Goal: Information Seeking & Learning: Learn about a topic

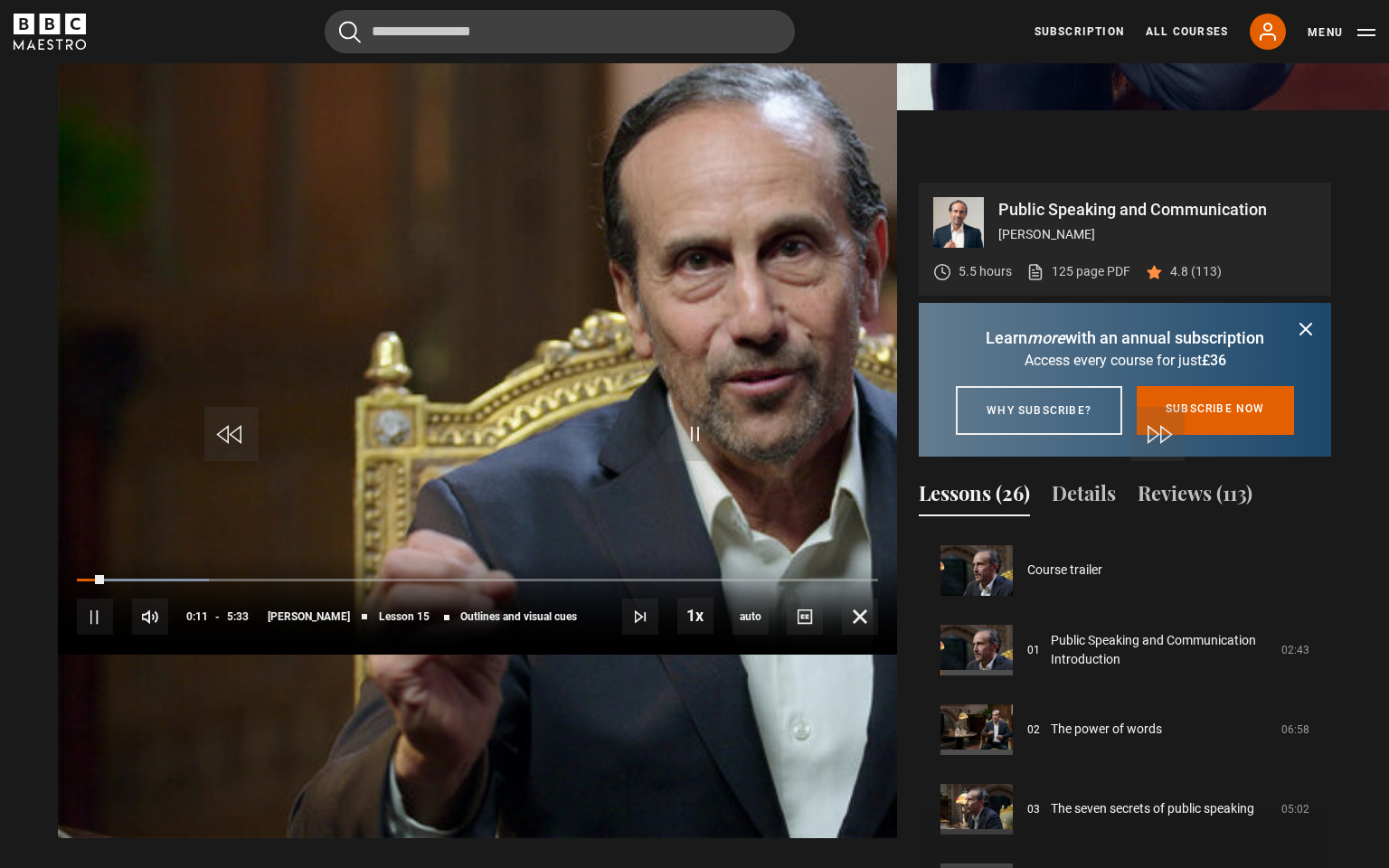
scroll to position [1114, 0]
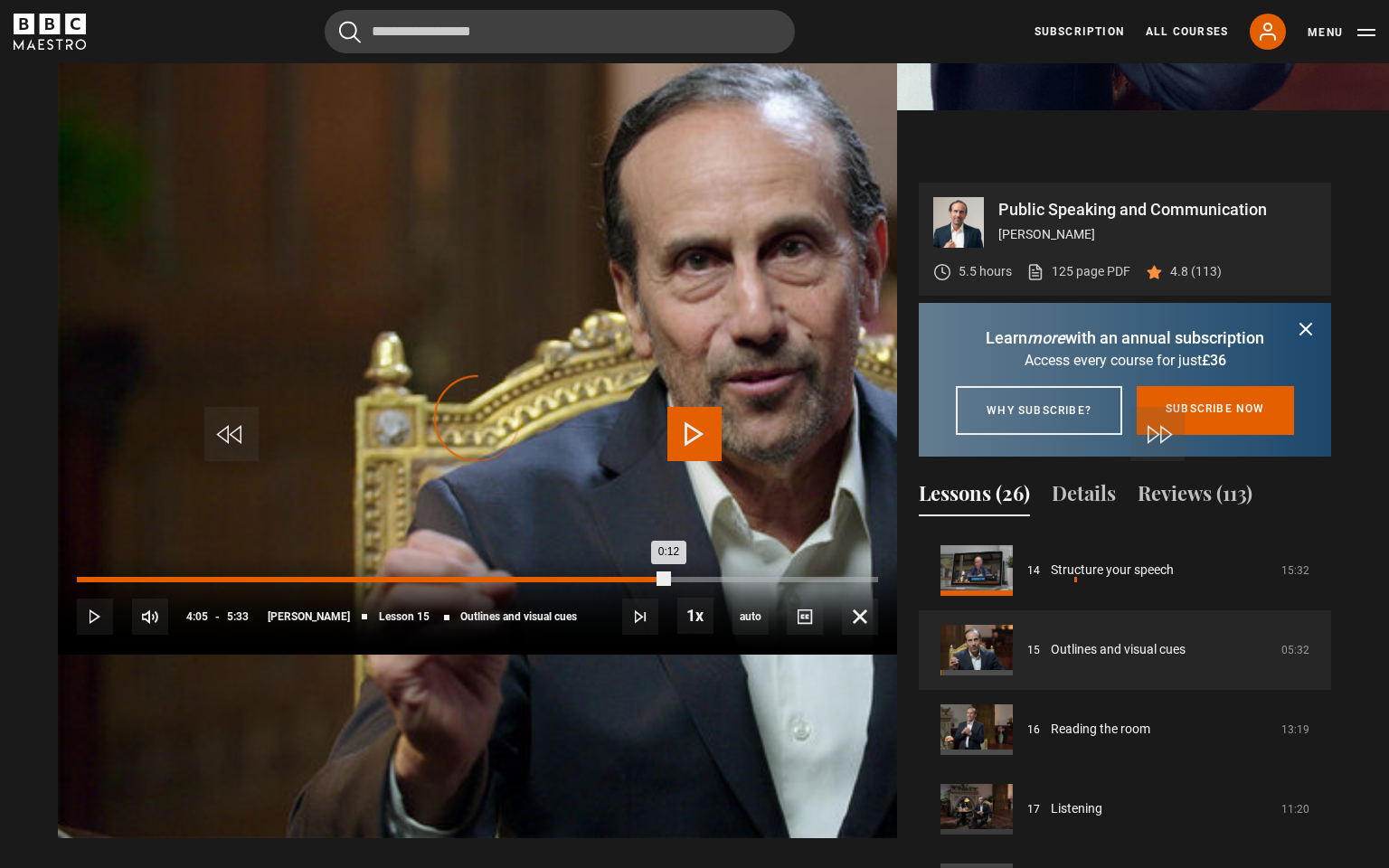
click at [878, 582] on div "Loaded : 0.00% 4:05 0:12" at bounding box center [478, 578] width 801 height 5
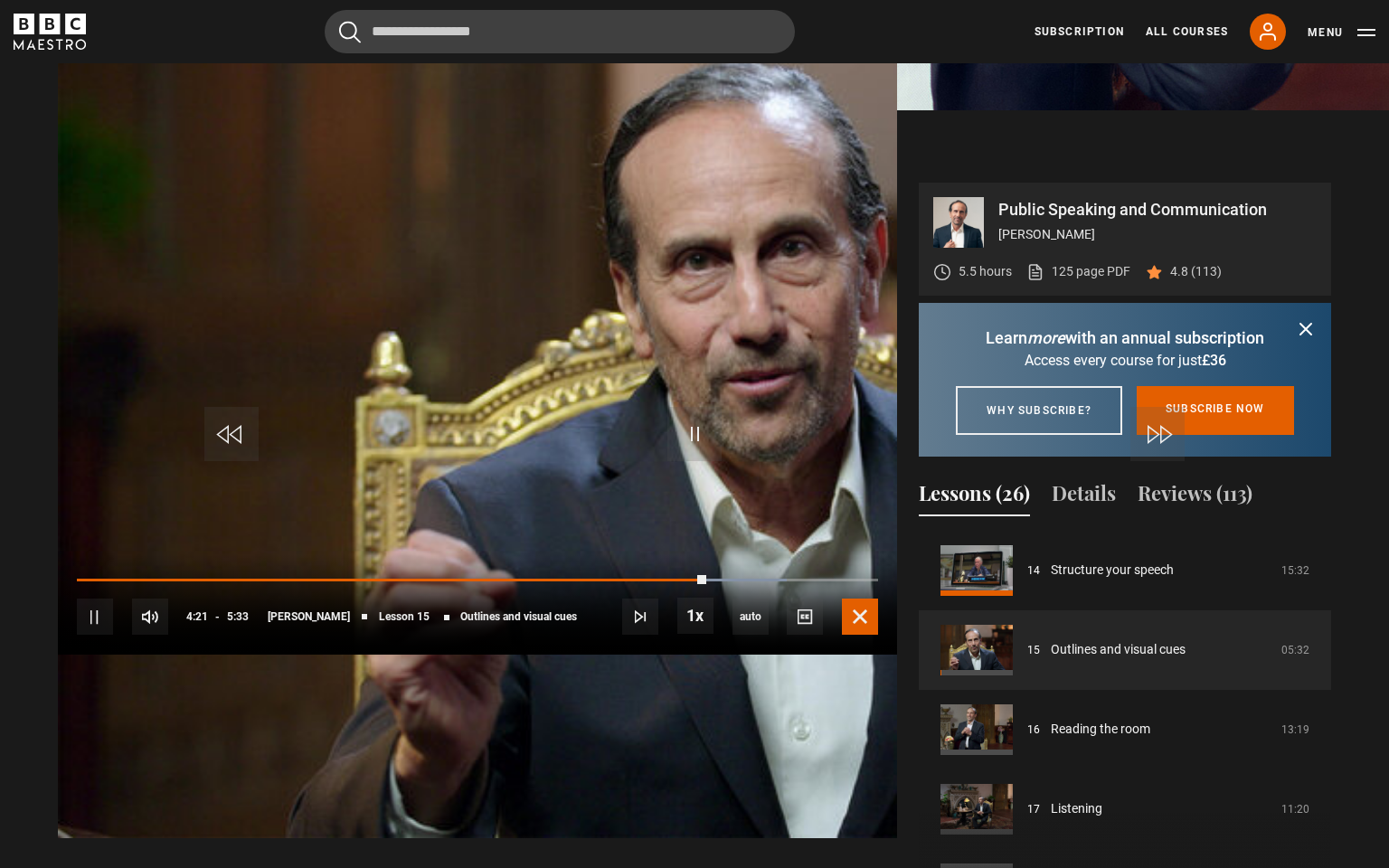
click at [878, 634] on span "Video Player" at bounding box center [860, 616] width 36 height 36
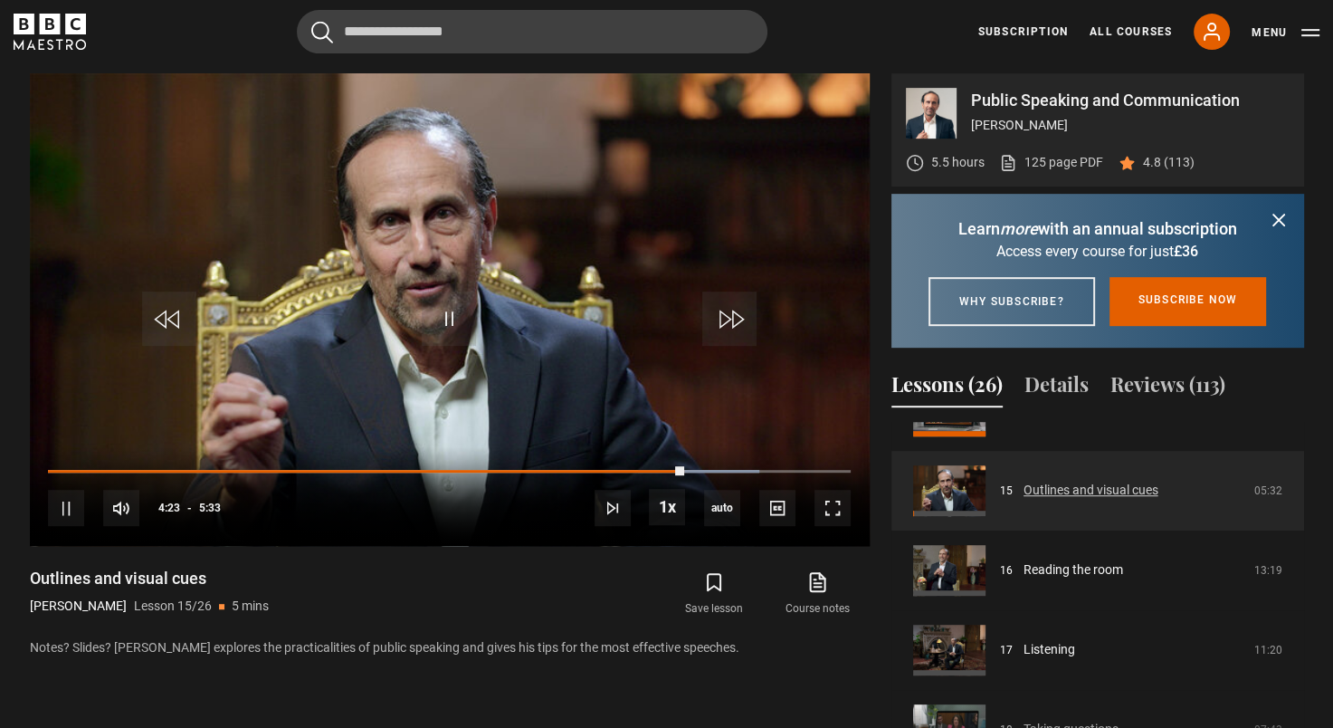
scroll to position [1149, 0]
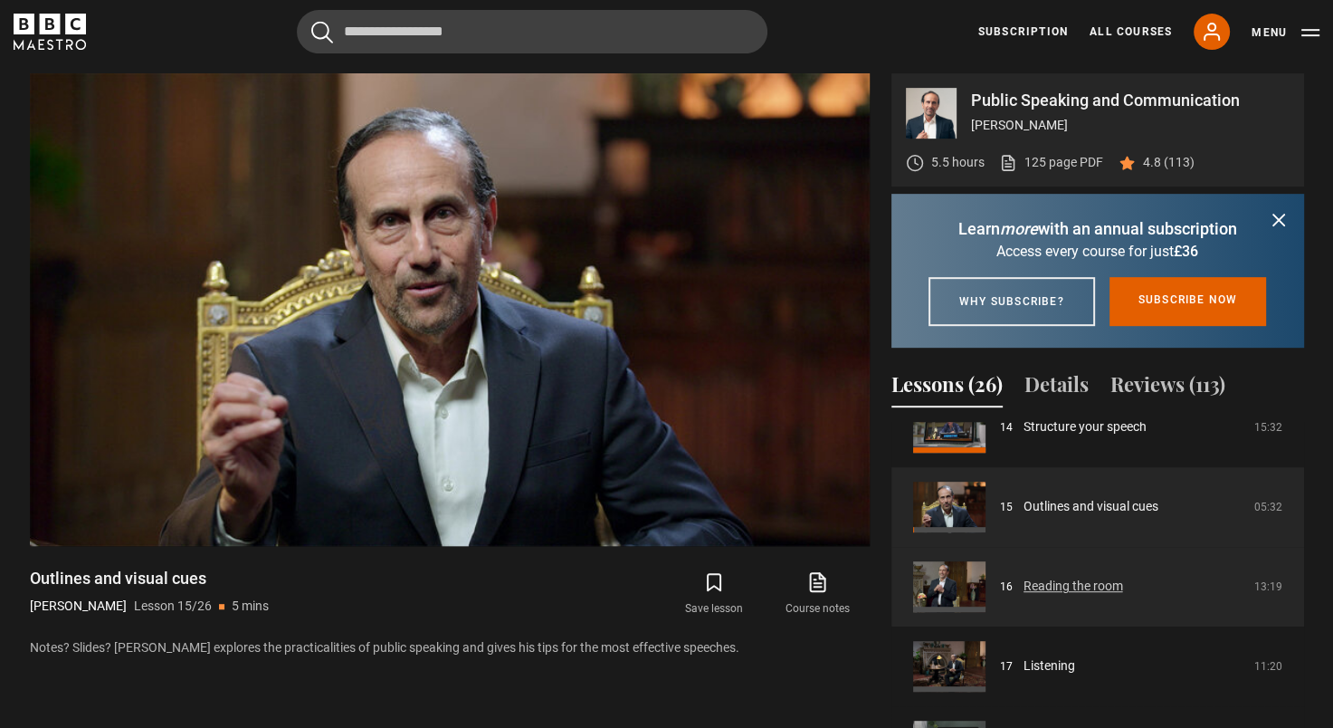
click at [1081, 596] on link "Reading the room" at bounding box center [1074, 586] width 100 height 19
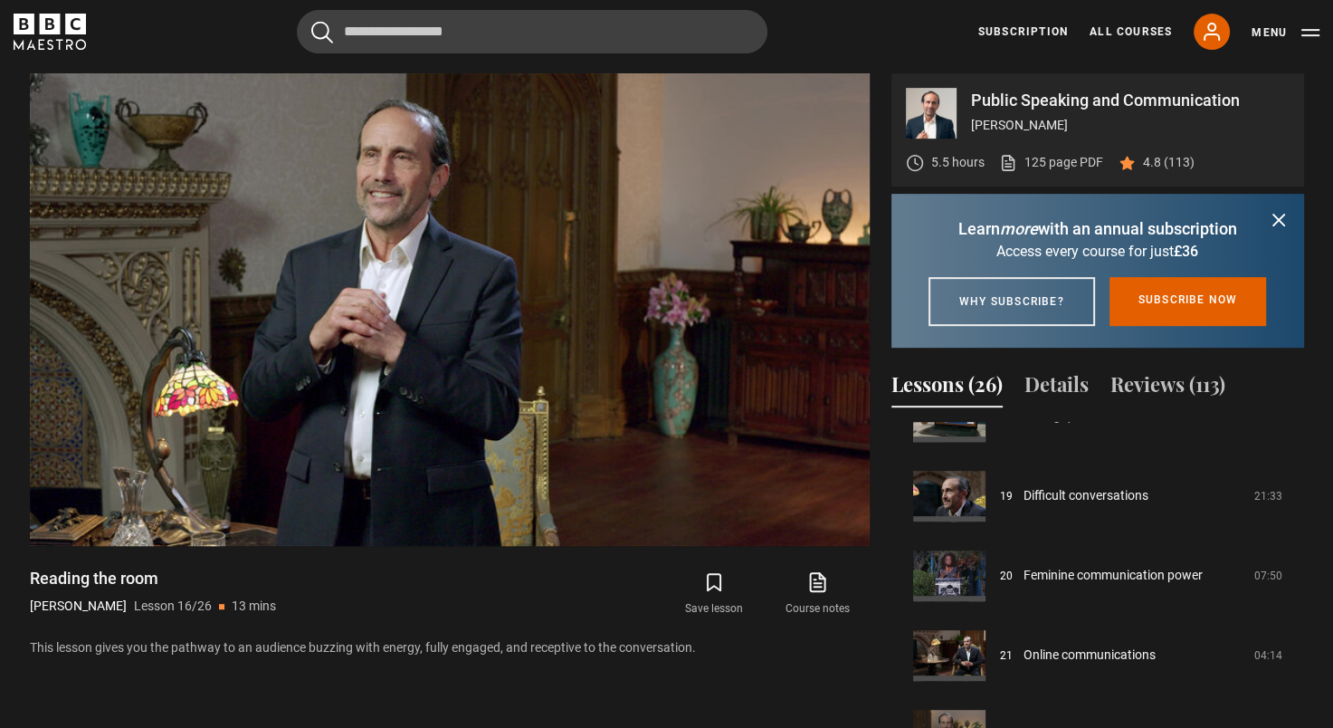
scroll to position [1477, 0]
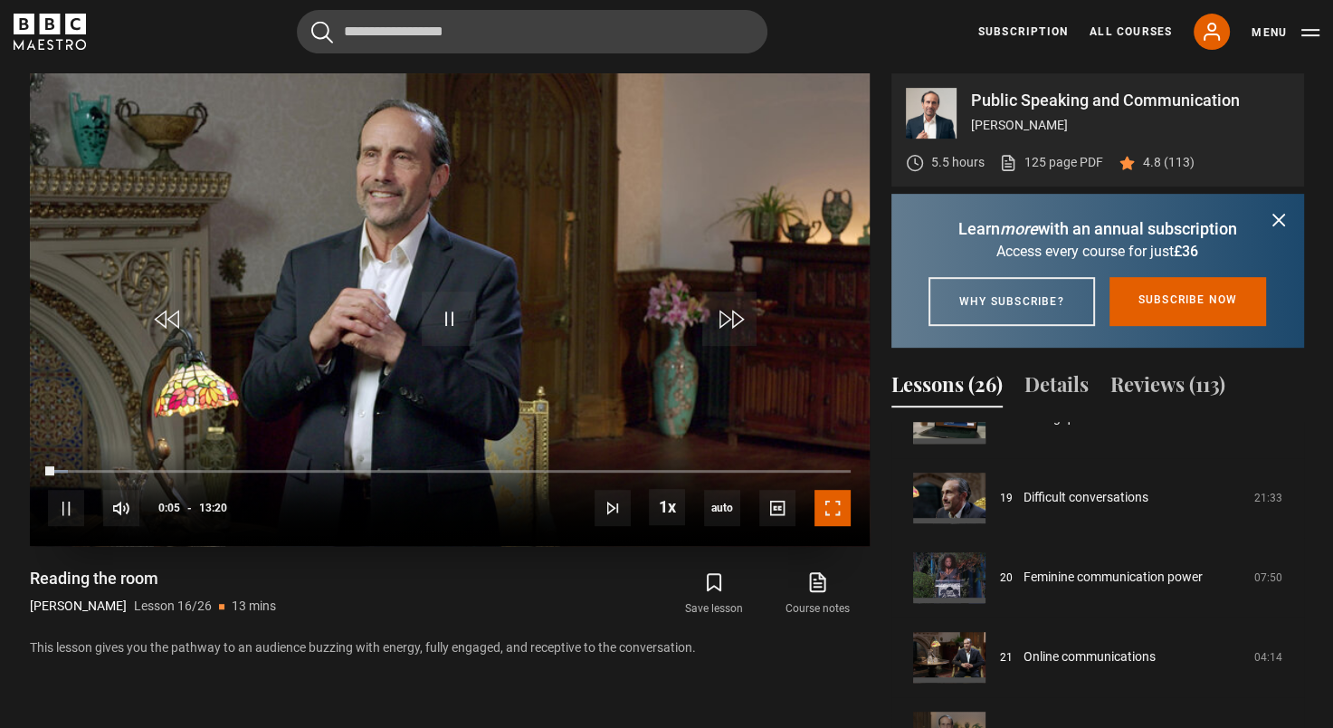
click at [838, 508] on span "Video Player" at bounding box center [833, 508] width 36 height 36
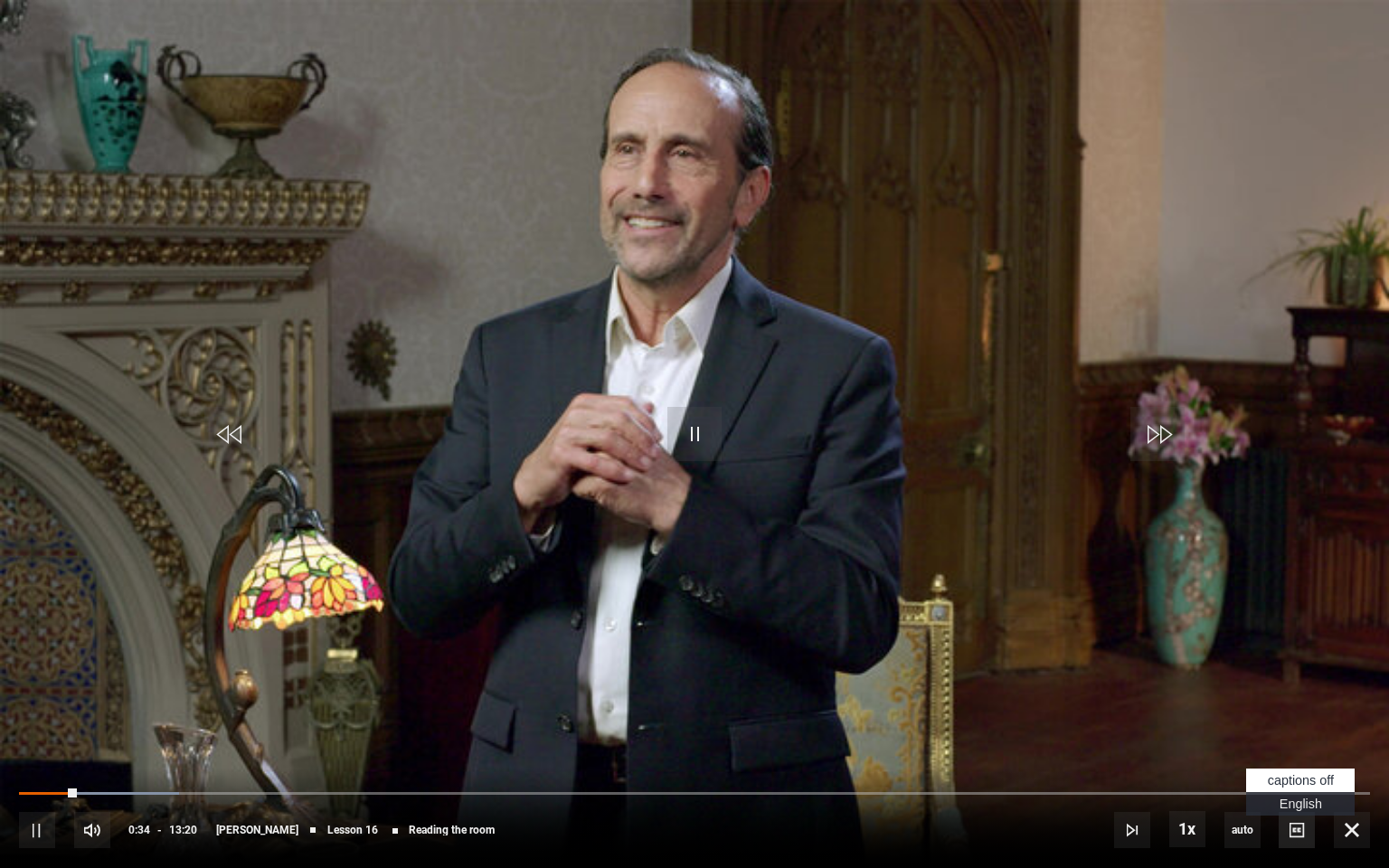
click at [1293, 726] on span "Video Player" at bounding box center [1297, 830] width 36 height 36
click at [1299, 726] on span "English Captions" at bounding box center [1301, 803] width 43 height 14
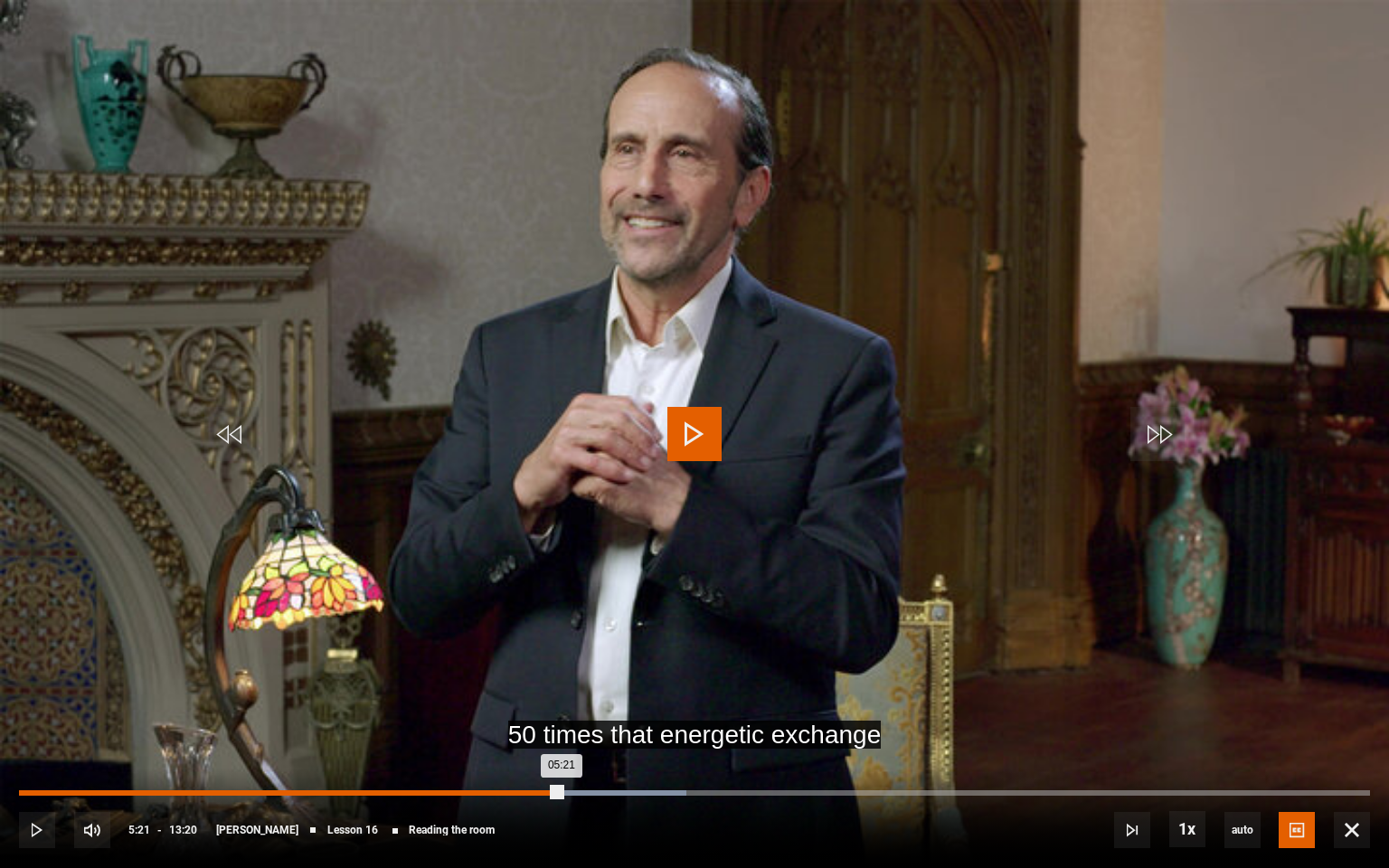
click at [561, 726] on div "Loaded : 49.38% 05:21 05:21" at bounding box center [694, 792] width 1351 height 5
click at [551, 726] on div "Loaded : 49.38% 05:15 05:15" at bounding box center [694, 792] width 1351 height 5
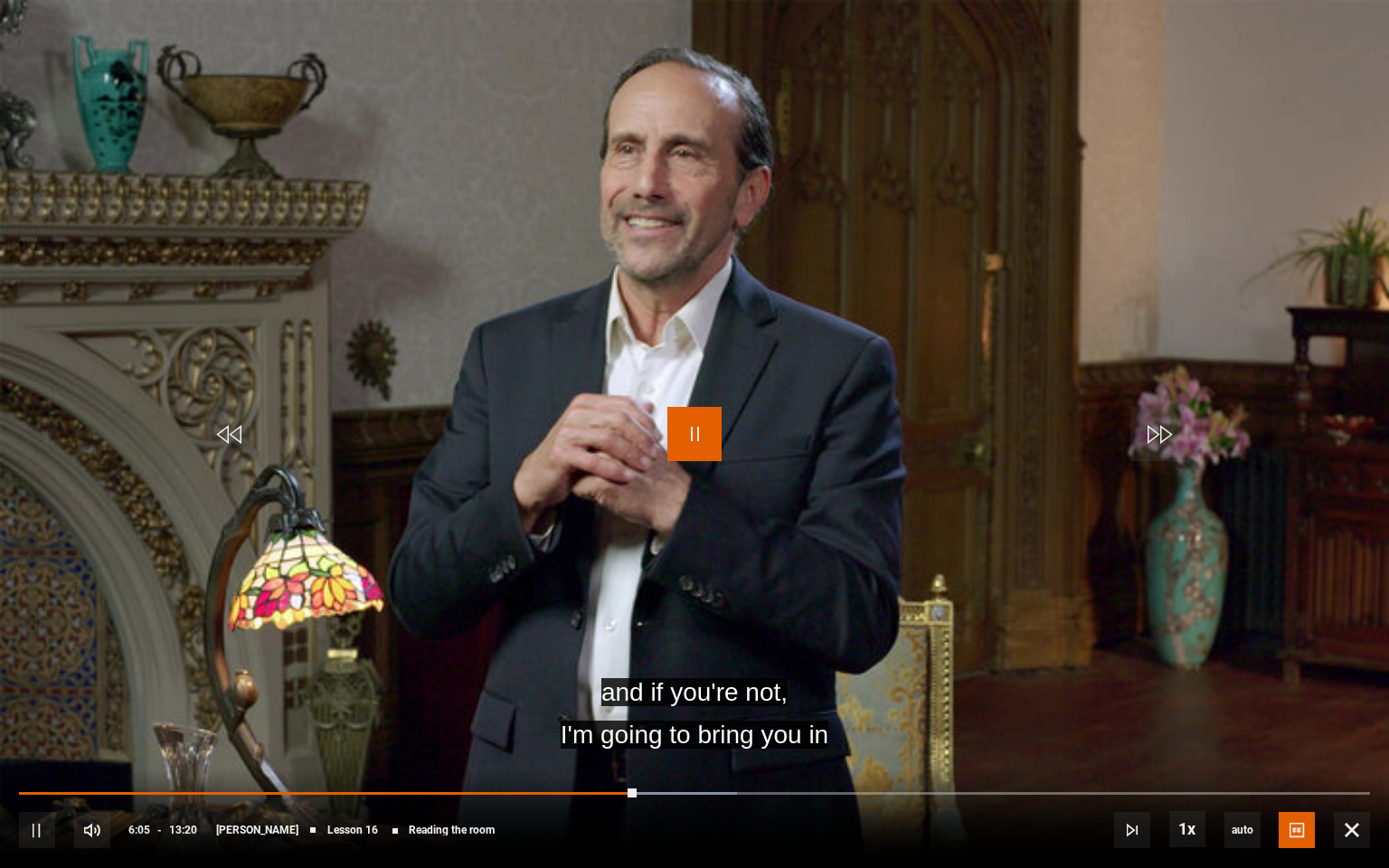
click at [702, 433] on span "Video Player" at bounding box center [694, 434] width 54 height 54
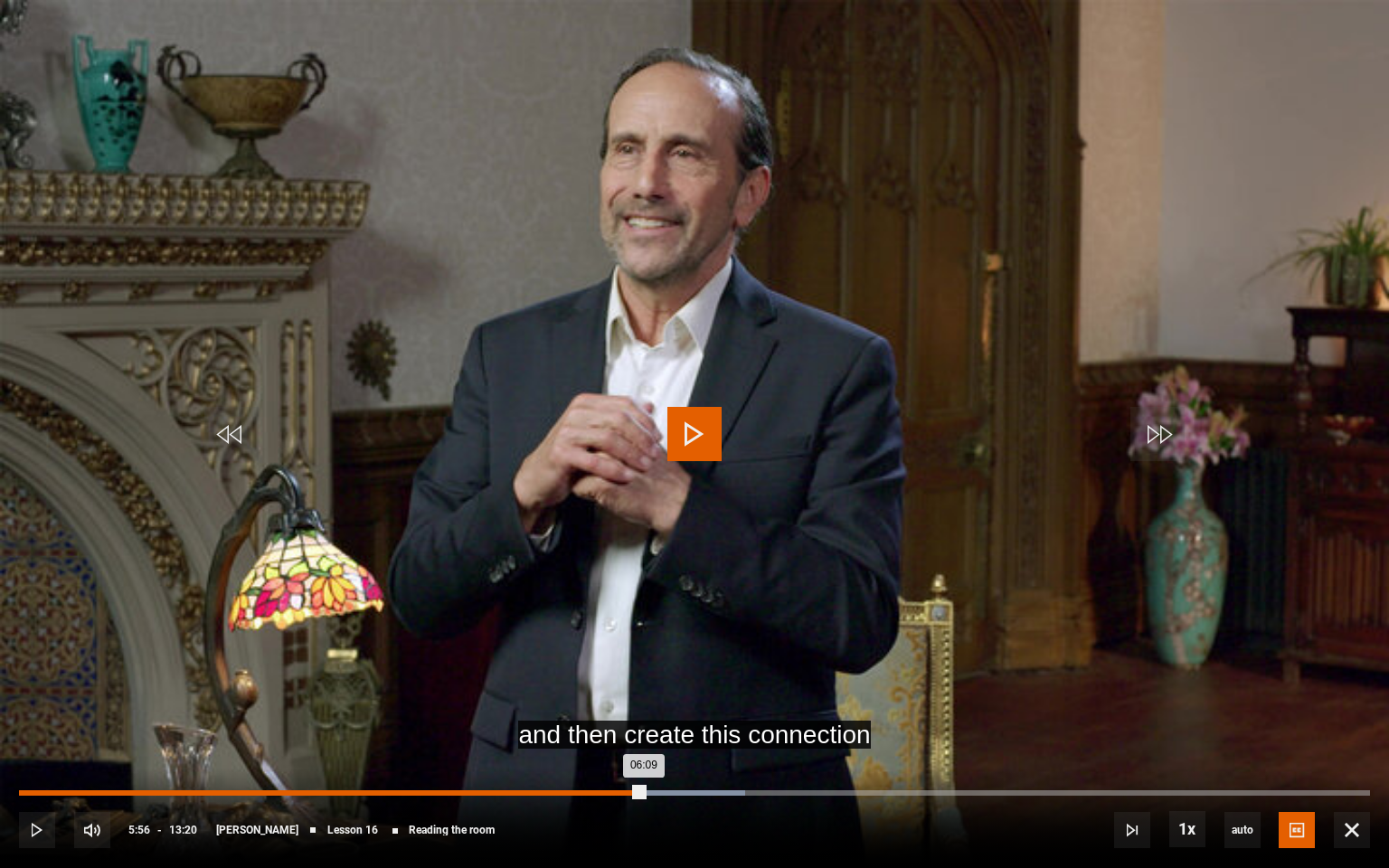
click at [621, 726] on div "Loaded : 53.75% 05:56 06:09" at bounding box center [694, 792] width 1351 height 5
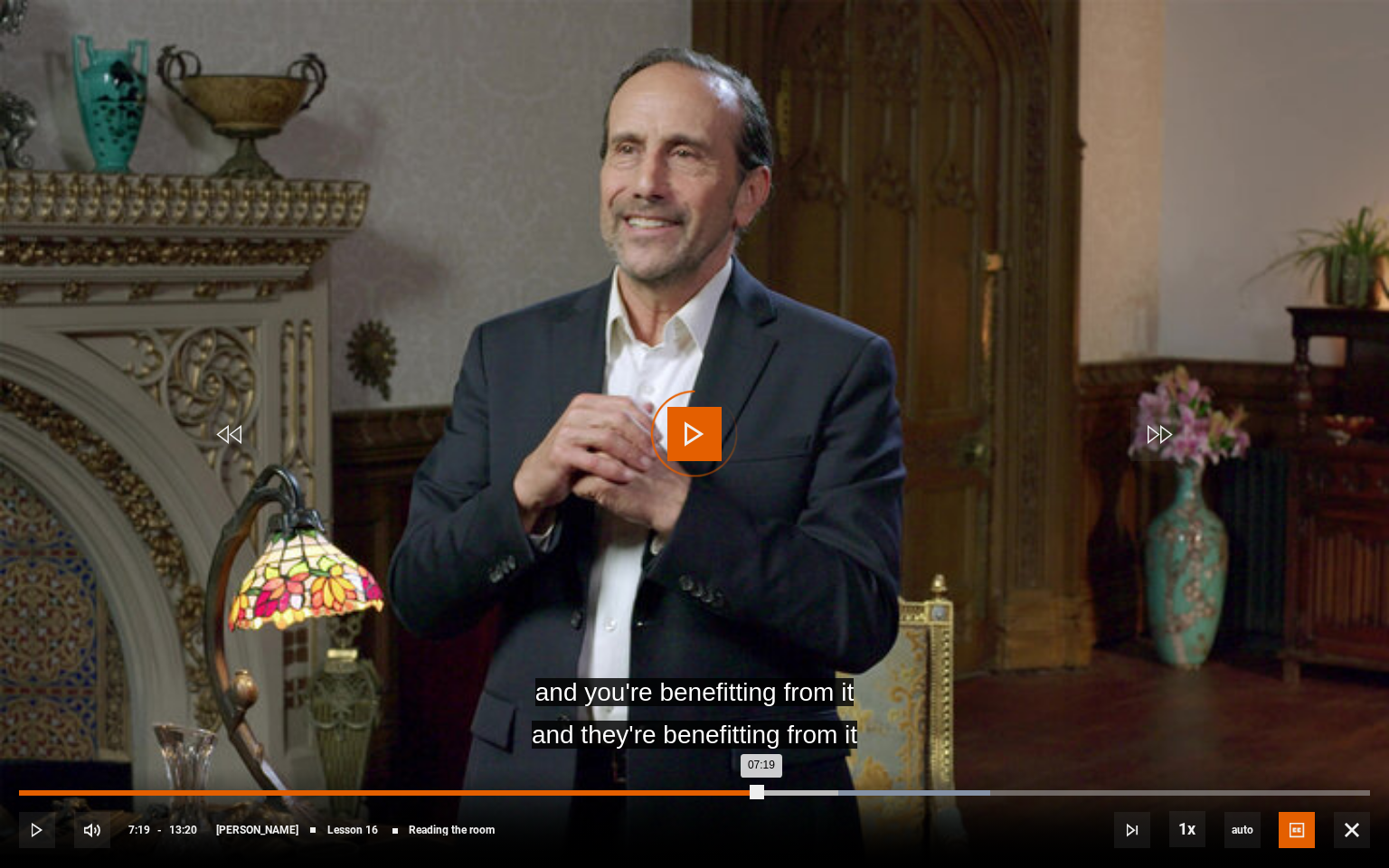
click at [760, 726] on div "Loaded : 71.88% 07:19 07:19" at bounding box center [694, 792] width 1351 height 5
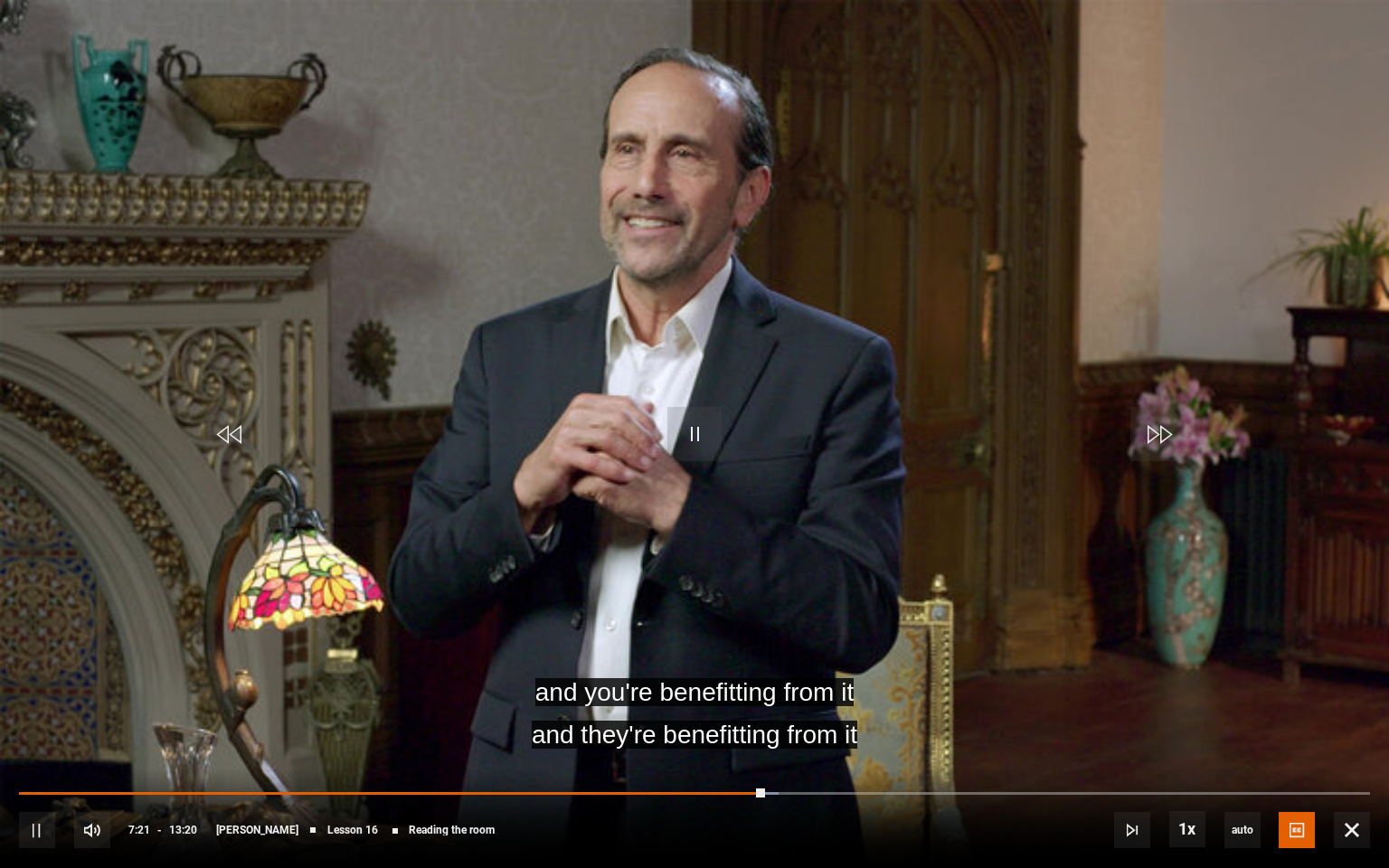
click at [772, 726] on div "10s Skip Back 10 seconds Pause 10s Skip Forward 10 seconds Loaded : 56.25% 07:2…" at bounding box center [694, 817] width 1389 height 100
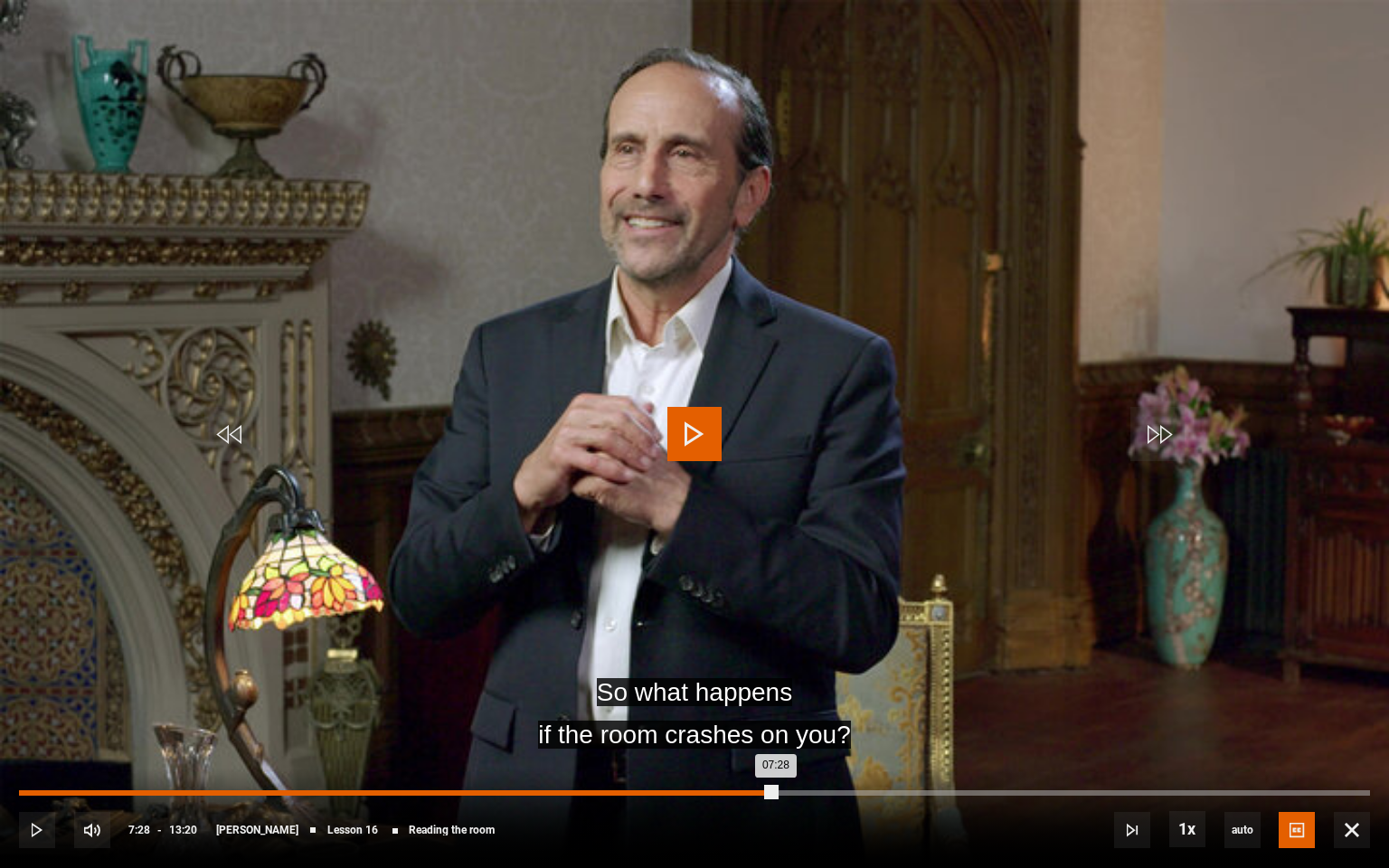
click at [775, 726] on div "Loaded : 56.25% 07:28 07:28" at bounding box center [694, 792] width 1351 height 5
click at [880, 726] on div "Loaded : 68.75% 08:30 08:30" at bounding box center [694, 792] width 1351 height 5
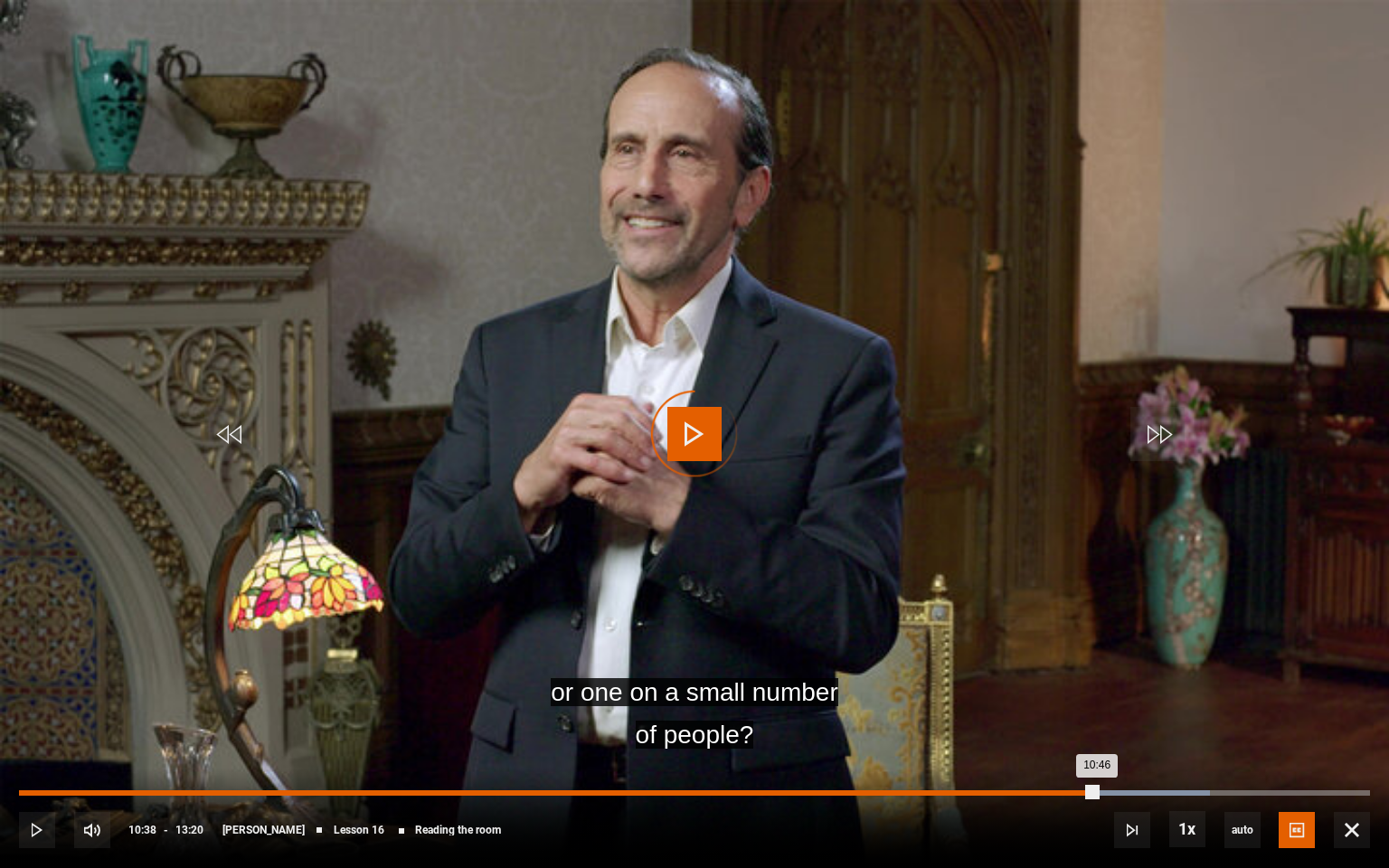
click at [1096, 726] on div "Loaded : 88.13% 10:38 10:46" at bounding box center [694, 792] width 1351 height 5
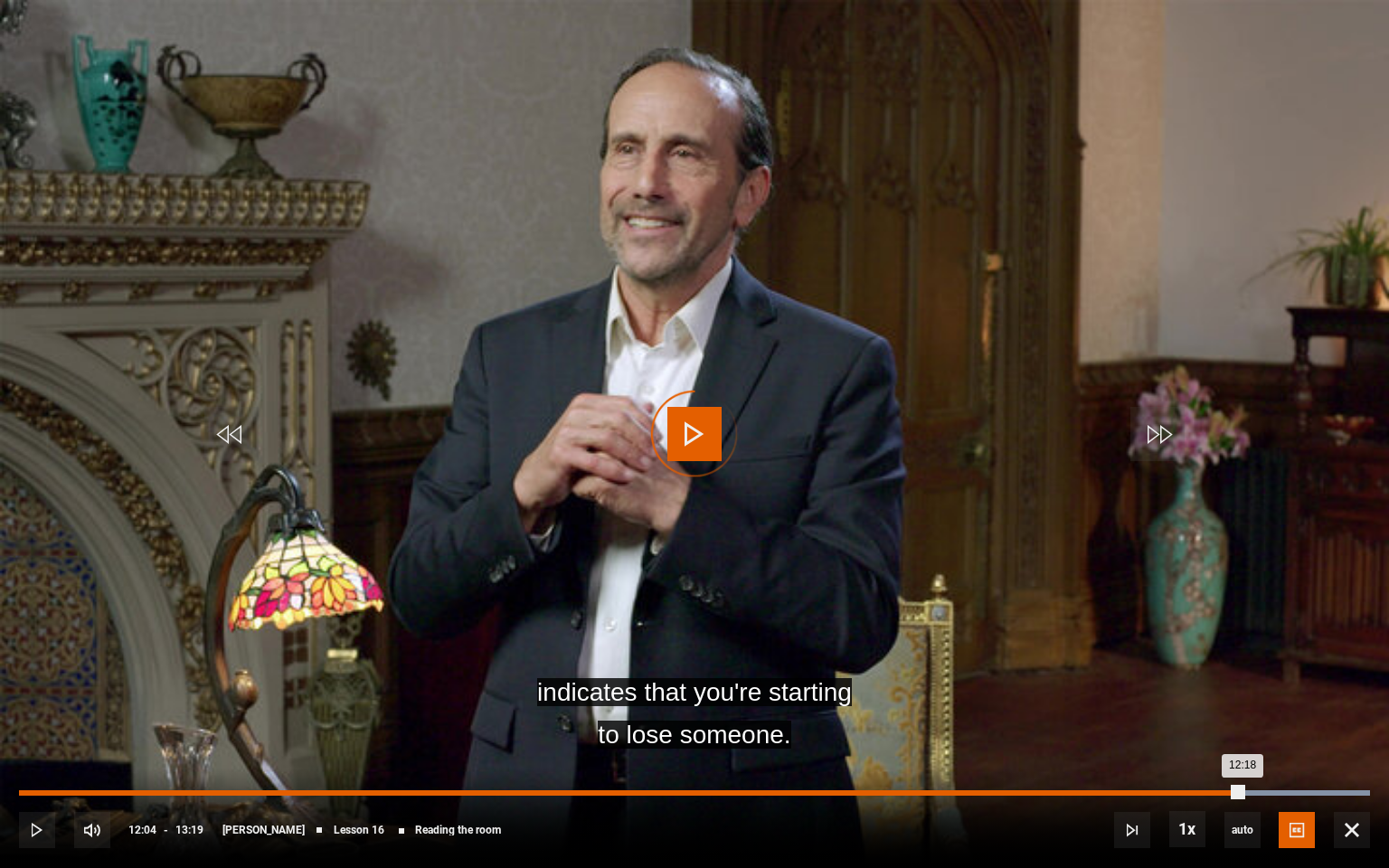
click at [1242, 726] on div "Loaded : 100.00% 12:04 12:18" at bounding box center [694, 792] width 1351 height 5
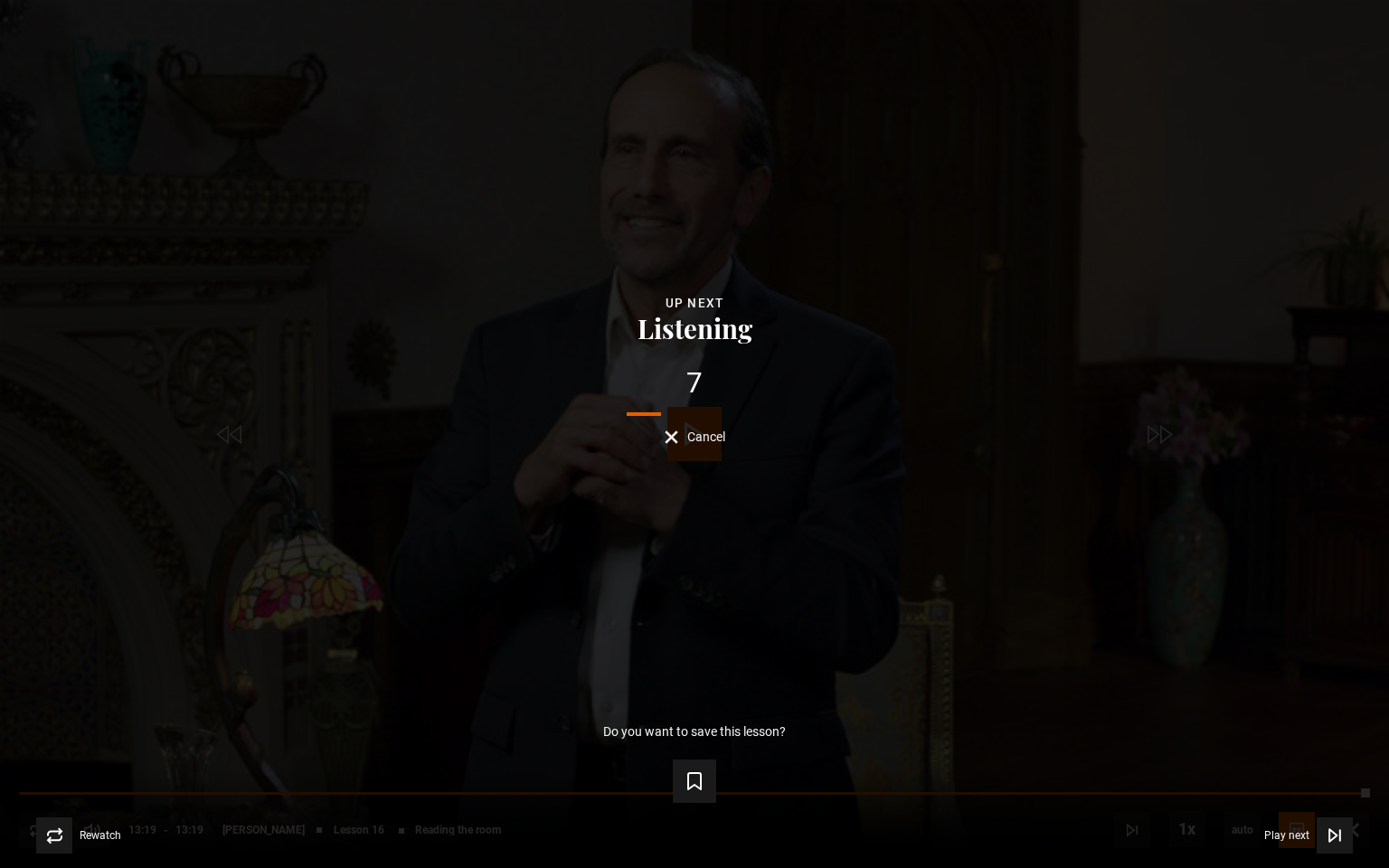
click at [700, 441] on span "Cancel" at bounding box center [706, 436] width 38 height 13
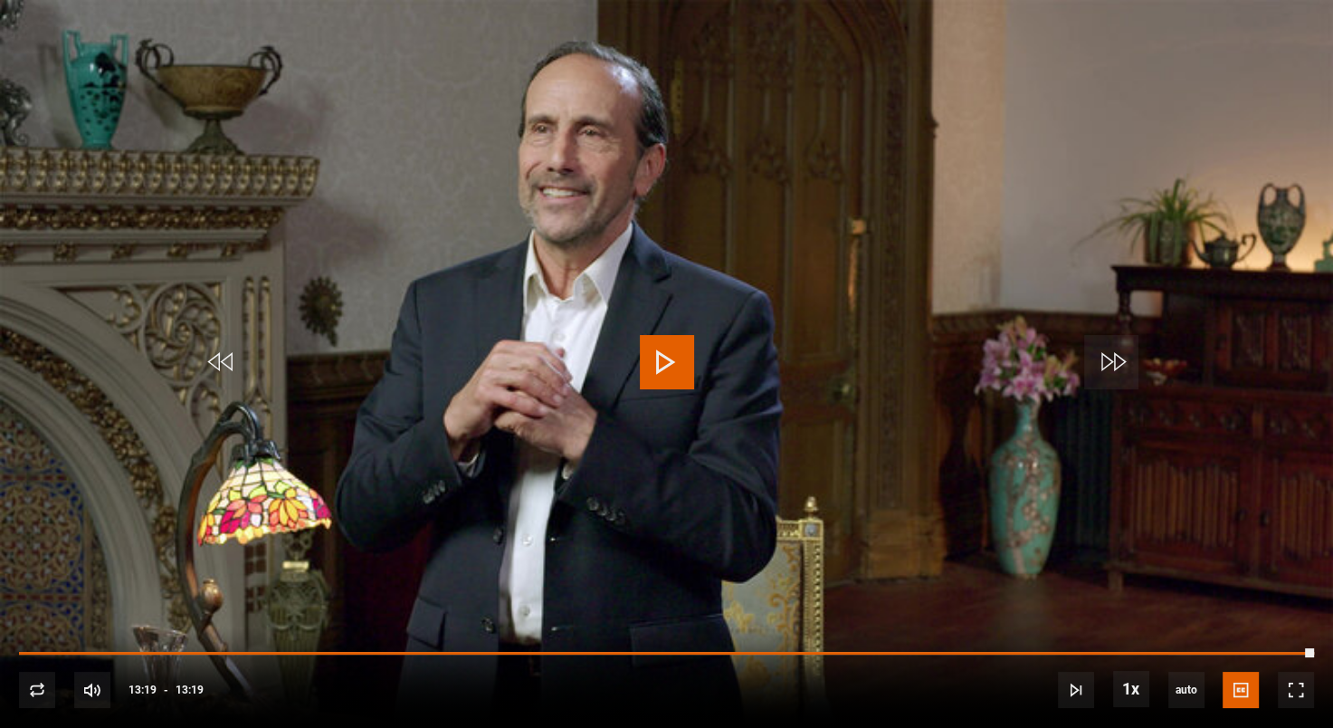
scroll to position [70, 0]
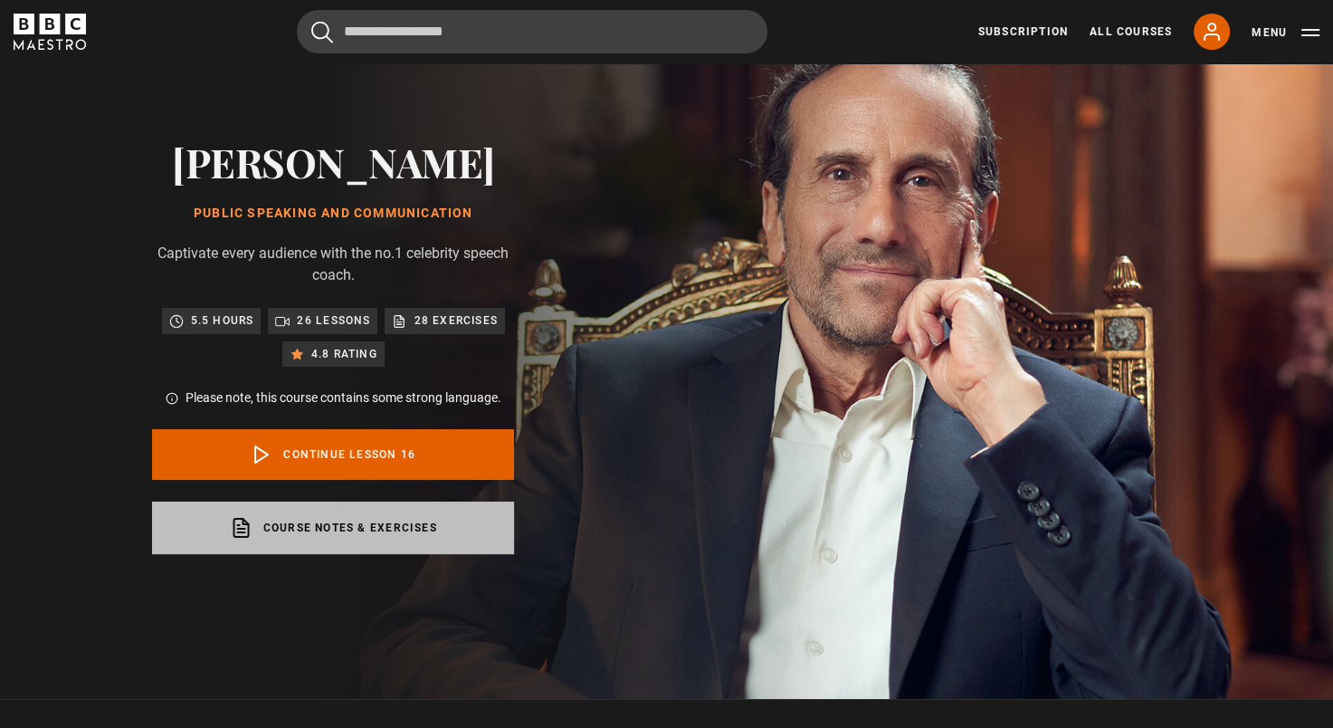
click at [370, 518] on link "Course notes & exercises opens in a new tab" at bounding box center [333, 527] width 362 height 52
